Goal: Information Seeking & Learning: Find specific fact

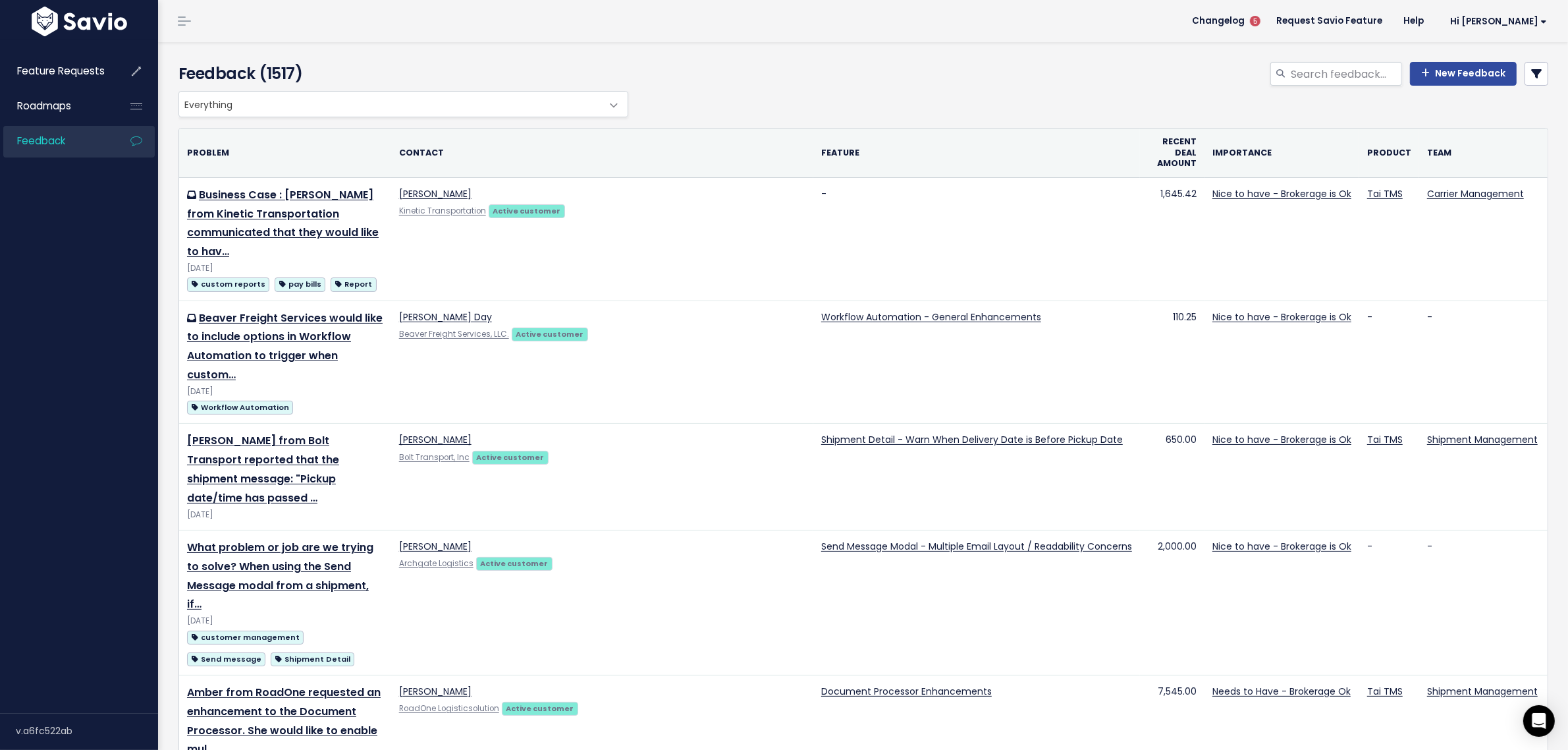
click at [989, 79] on div "New Feedback" at bounding box center [1096, 76] width 927 height 29
click at [1294, 60] on div "Feedback (1517) New Feedback" at bounding box center [861, 67] width 1406 height 49
click at [1305, 72] on input "search" at bounding box center [1346, 74] width 112 height 24
type input "d"
type input "carrier information"
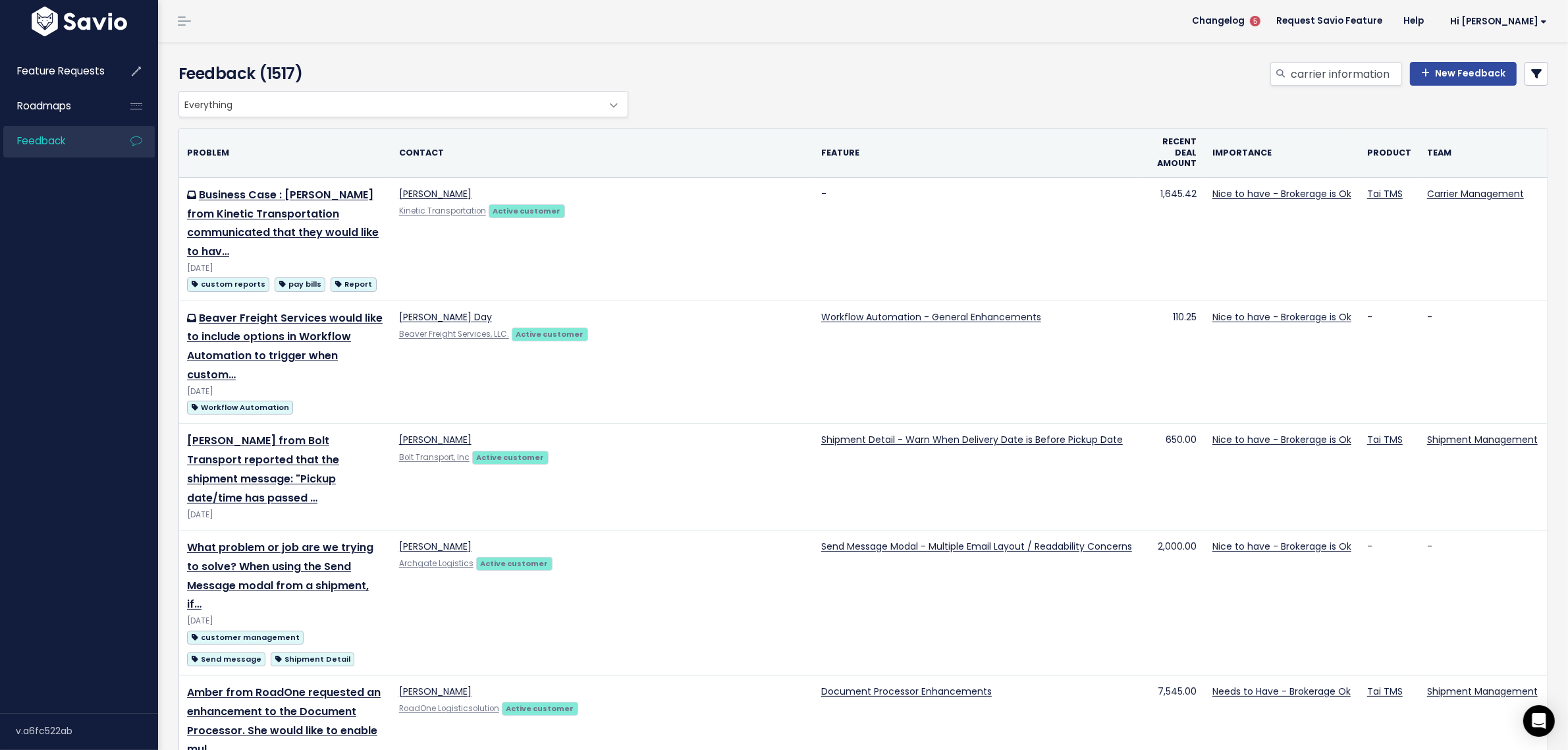
click at [377, 15] on header "Changelog 5 Request Savio Feature Help Hi [PERSON_NAME] My Settings Logout" at bounding box center [863, 21] width 1410 height 42
click at [1318, 79] on input "carrier information" at bounding box center [1346, 74] width 112 height 24
click at [632, 93] on div "Everything Any Product: Any Product Area Any Product: No Product Area No Produc…" at bounding box center [860, 104] width 1370 height 26
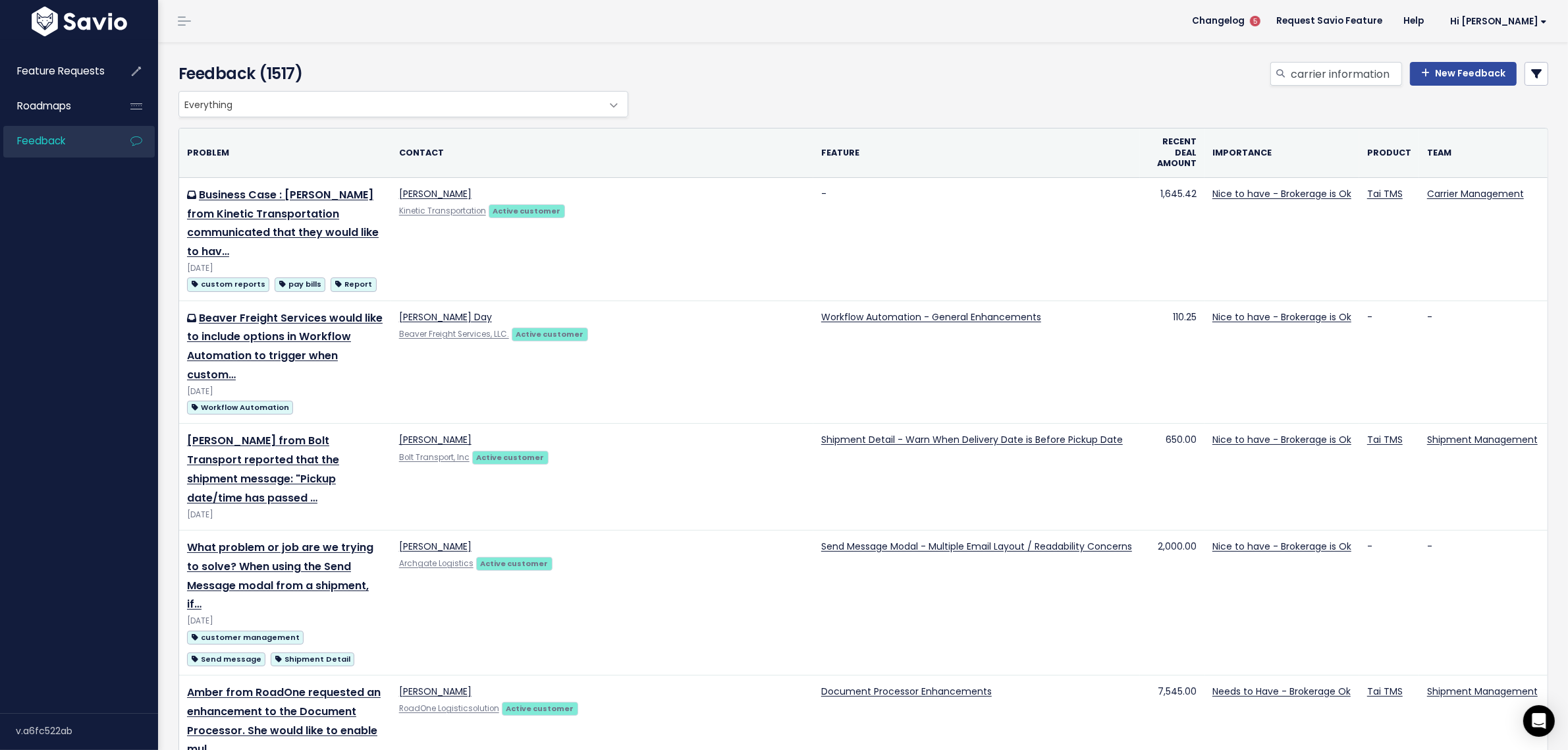
click at [634, 84] on div "carrier information New Feedback" at bounding box center [1096, 76] width 927 height 29
click at [561, 98] on span "Everything" at bounding box center [390, 104] width 422 height 25
click at [581, 56] on div "Feedback (1517) carrier information New Feedback" at bounding box center [861, 67] width 1406 height 49
click at [1332, 68] on input "carrier information" at bounding box center [1346, 74] width 112 height 24
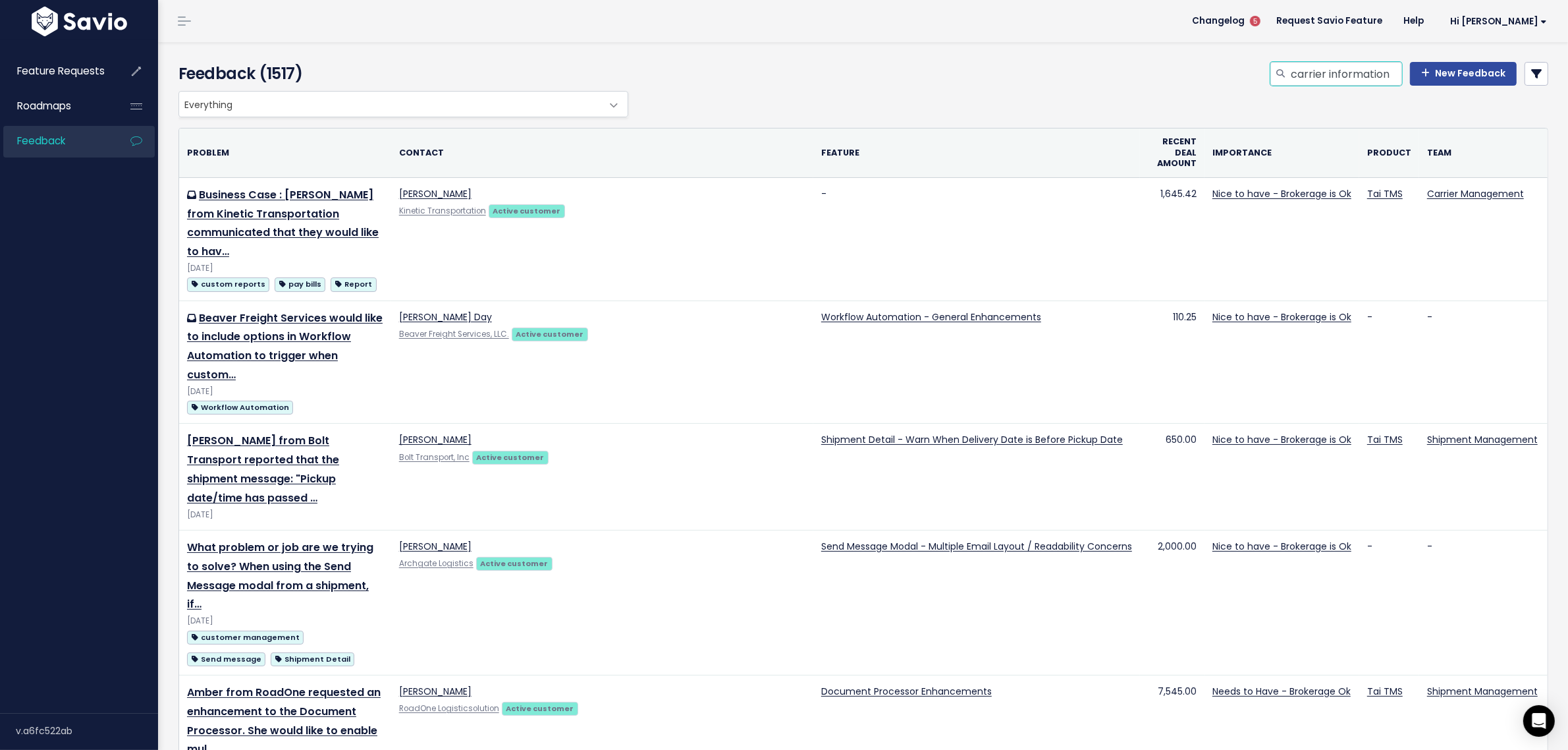
click at [1332, 68] on input "carrier information" at bounding box center [1346, 74] width 112 height 24
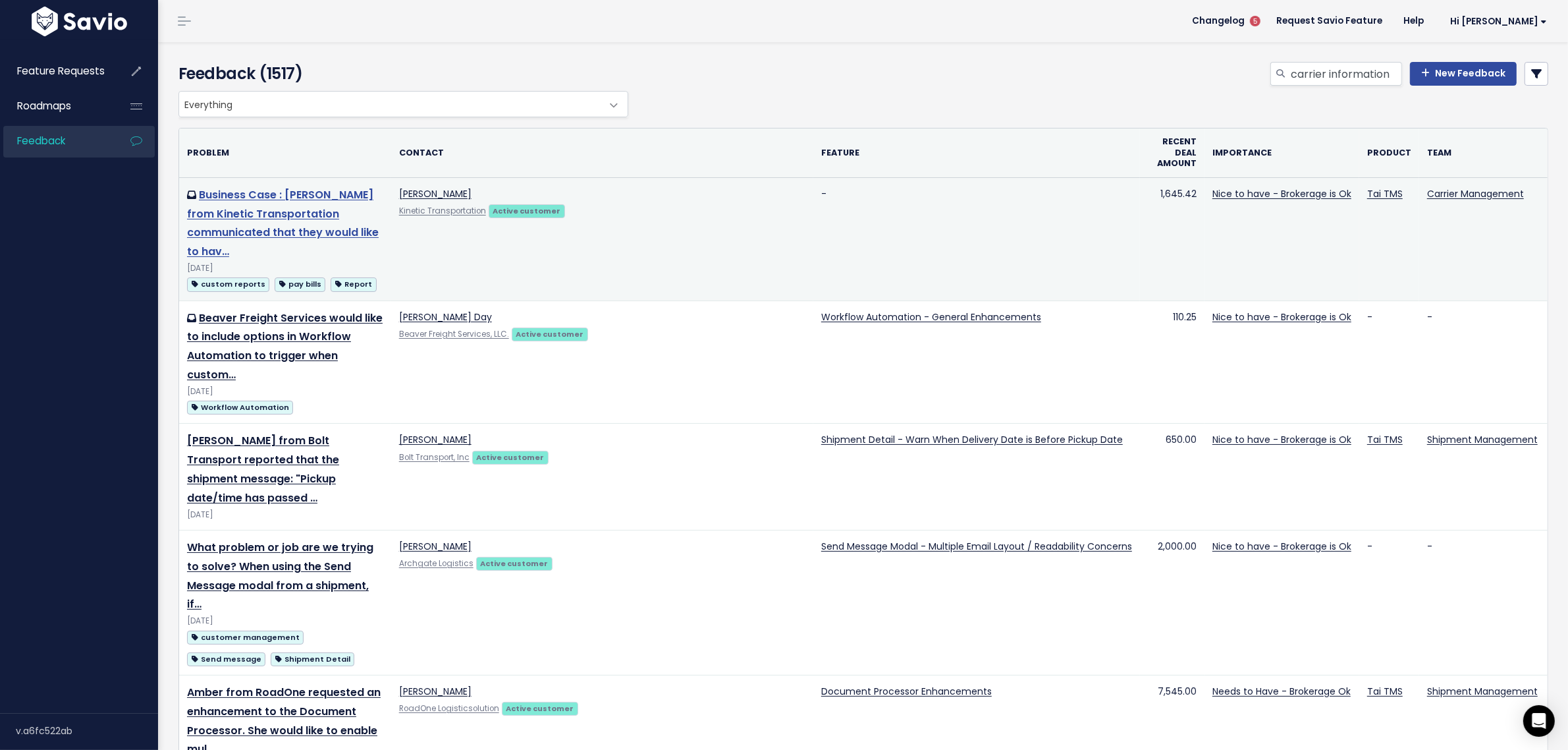
click at [239, 225] on link "Business Case : [PERSON_NAME] from Kinetic Transportation communicated that the…" at bounding box center [283, 223] width 191 height 72
